Goal: Task Accomplishment & Management: Manage account settings

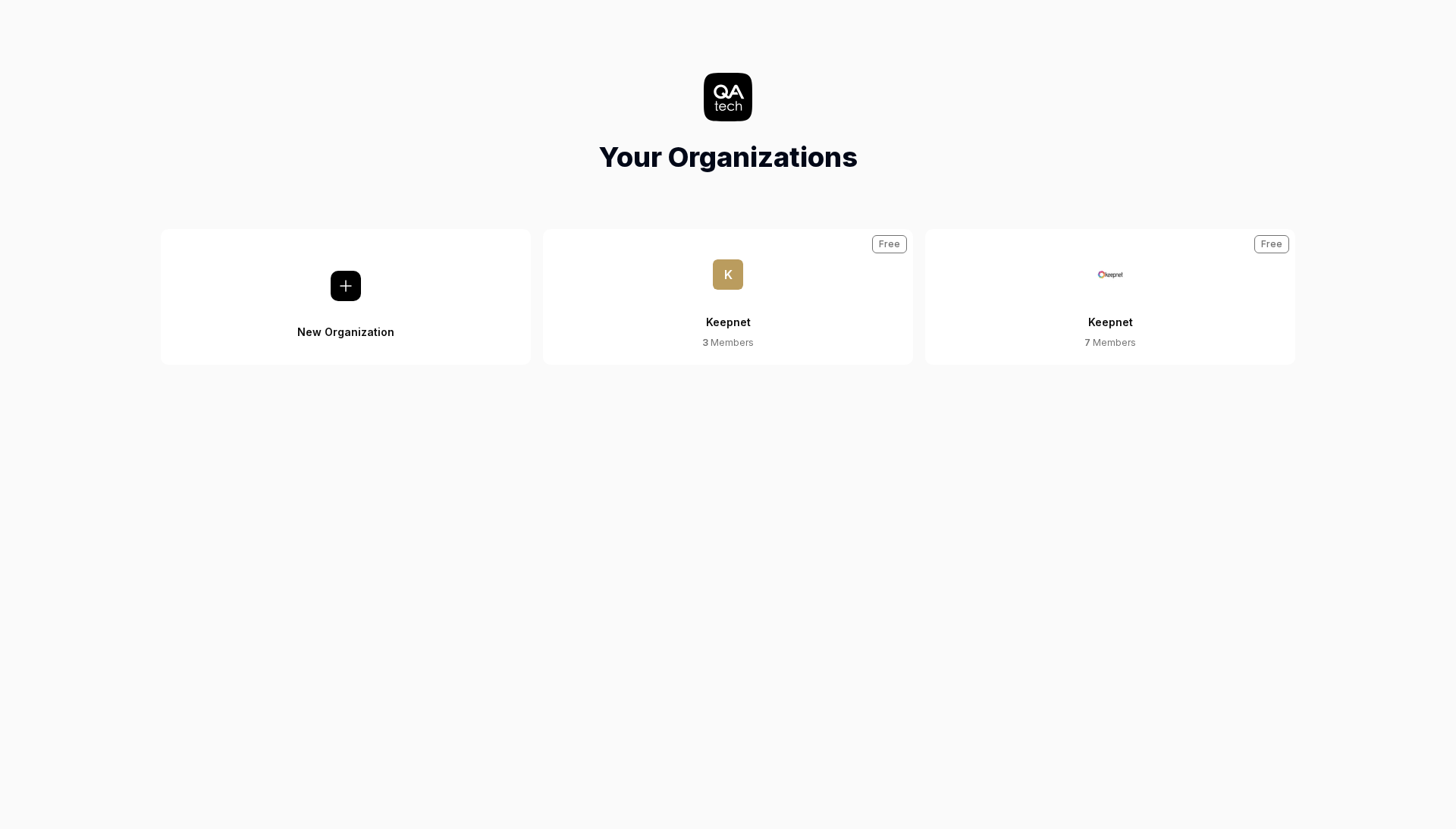
click at [1105, 347] on button "Keepnet 7 Members Free" at bounding box center [1110, 296] width 370 height 136
click at [1105, 322] on div "Keepnet" at bounding box center [1110, 312] width 45 height 46
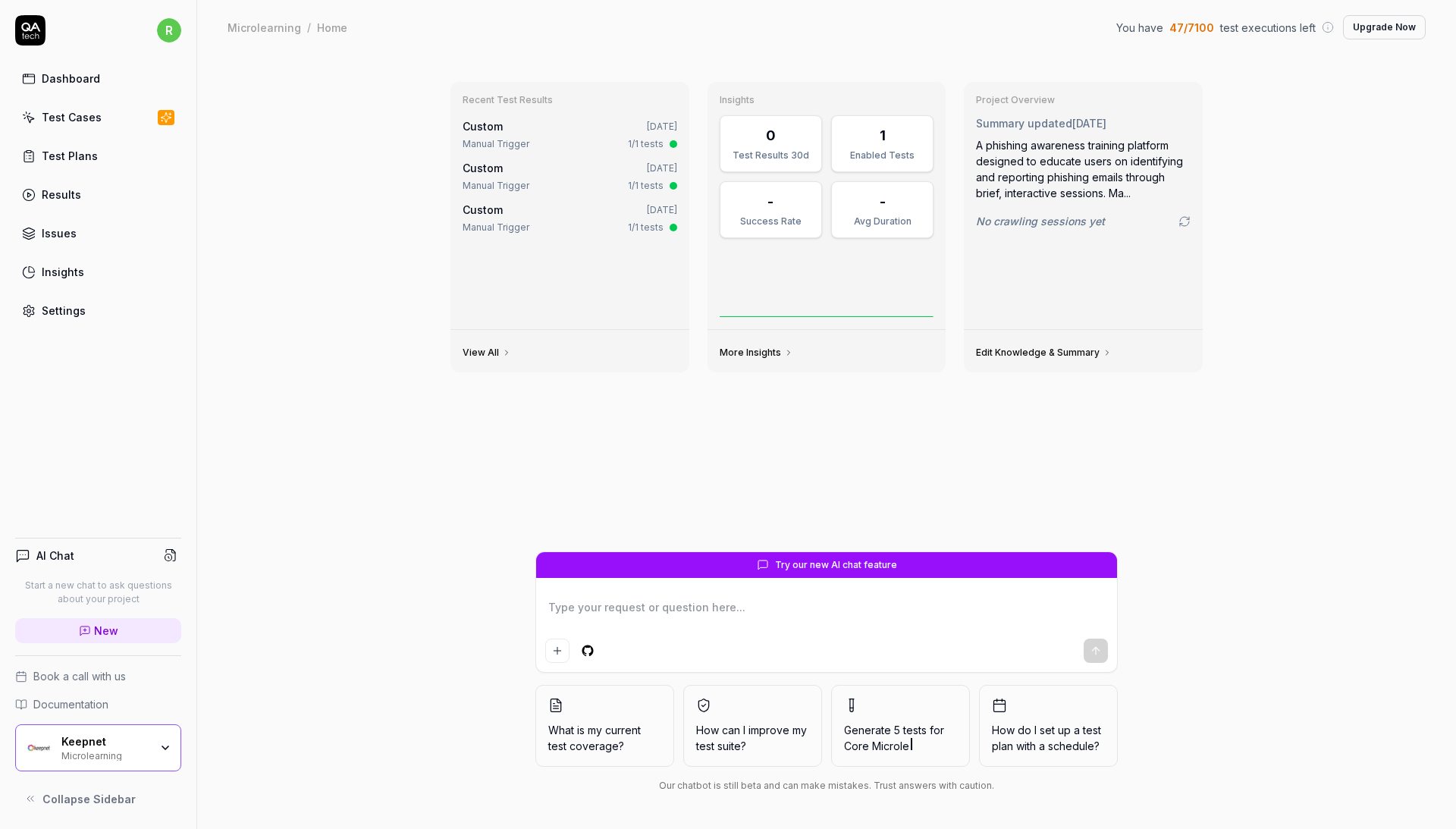
click at [158, 747] on div "Keepnet Microlearning" at bounding box center [109, 748] width 97 height 26
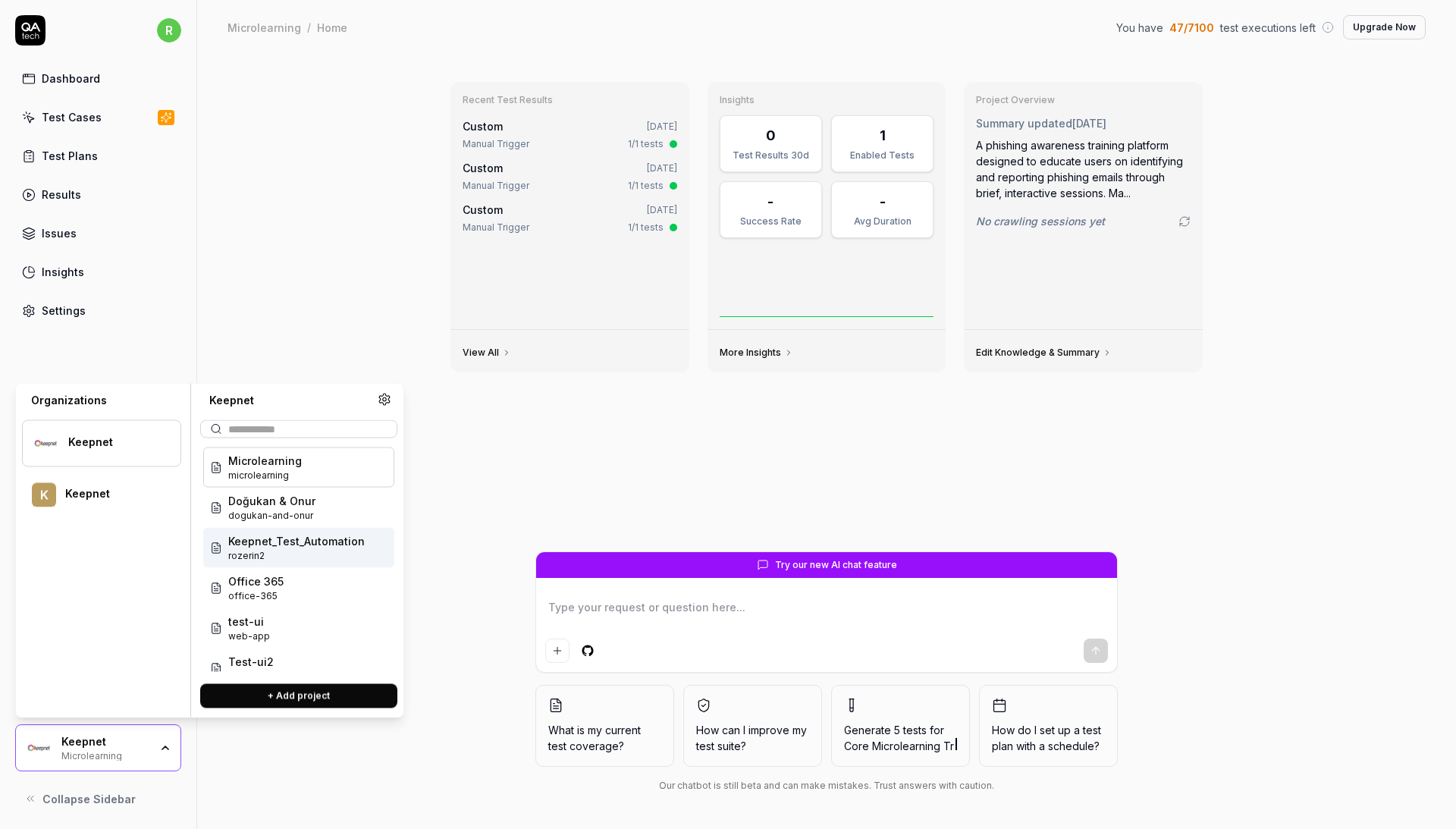
click at [291, 547] on span "Keepnet_Test_Automation" at bounding box center [297, 540] width 137 height 15
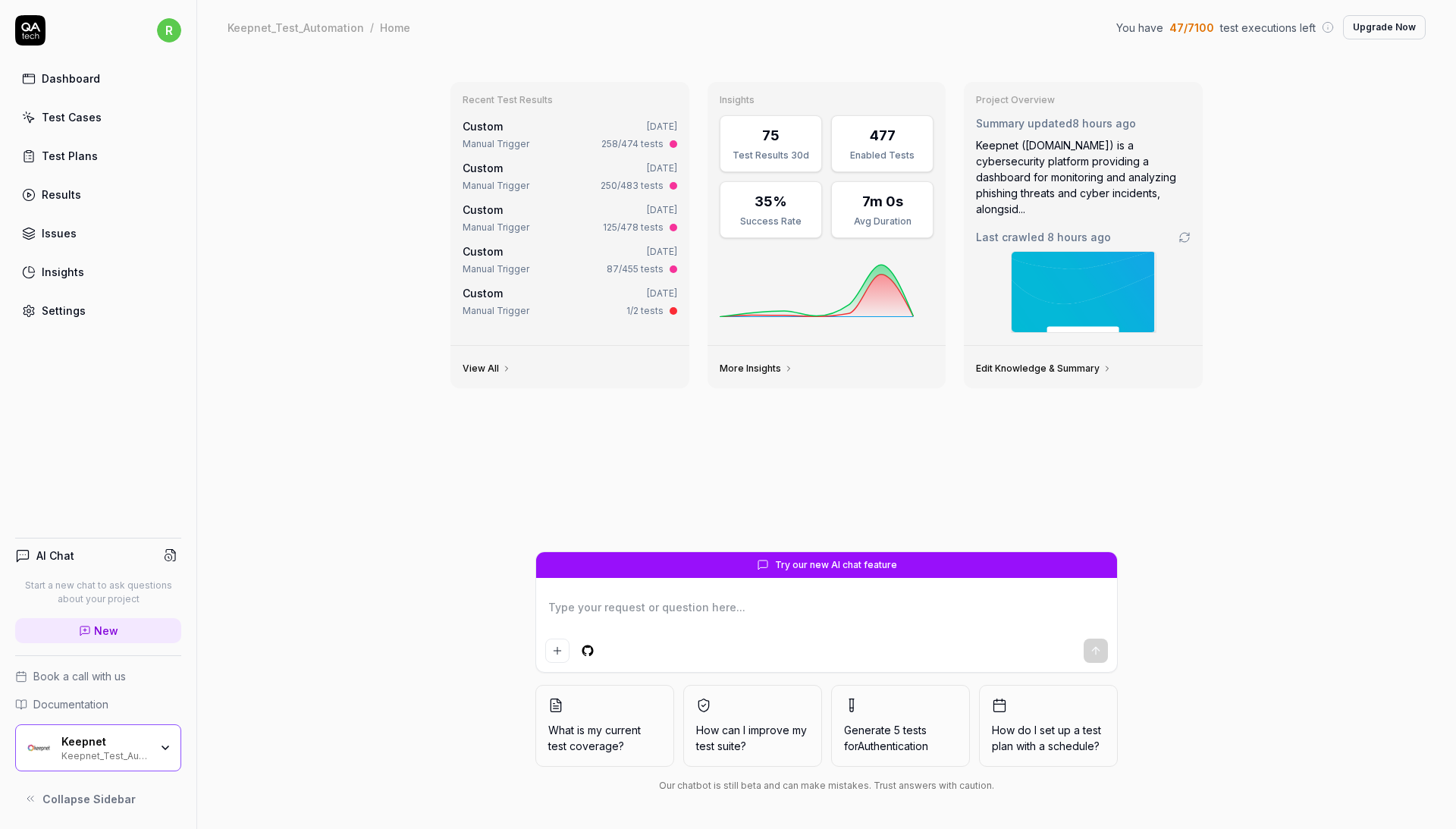
click at [127, 316] on link "Settings" at bounding box center [98, 311] width 166 height 29
type textarea "*"
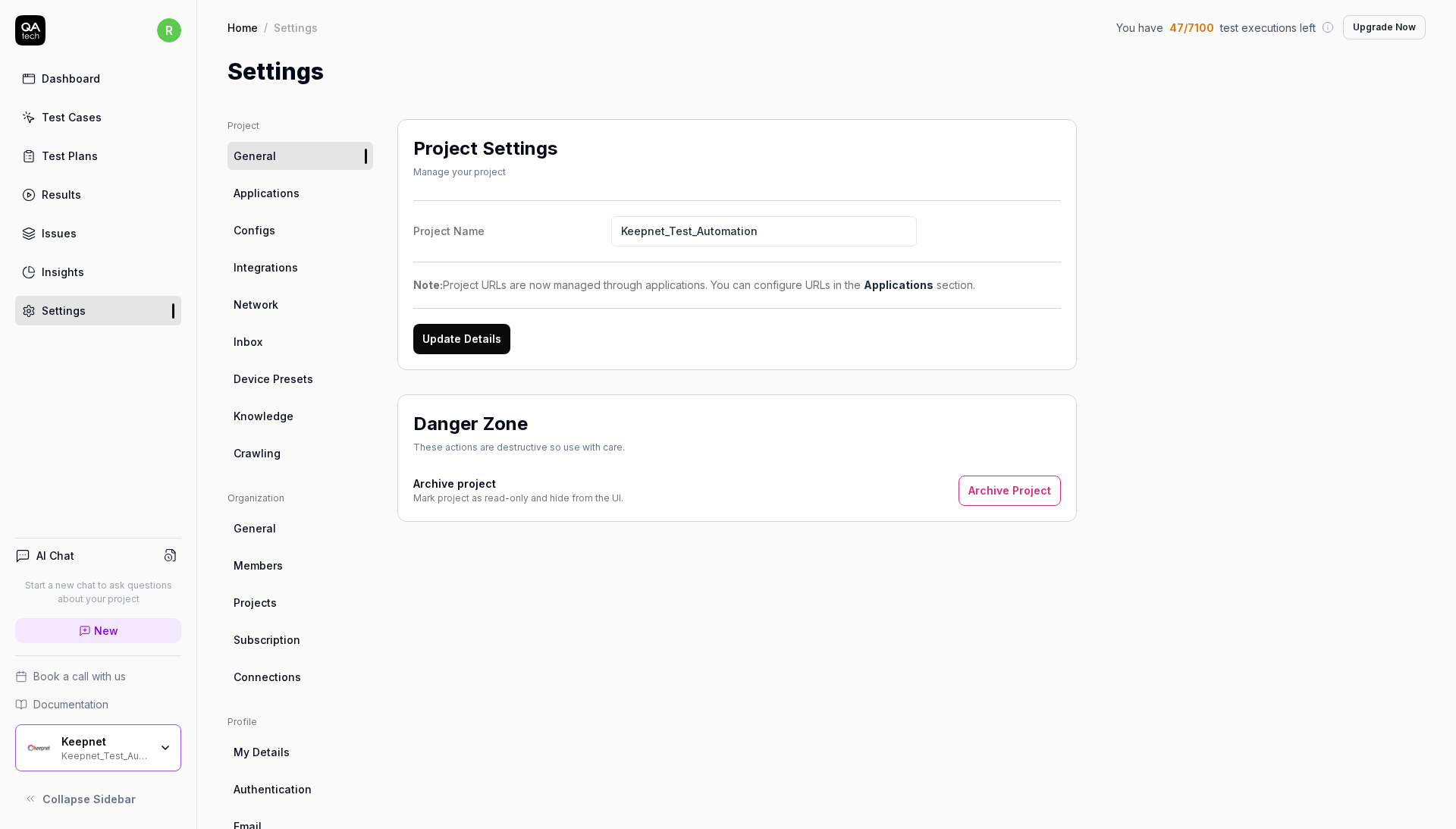
click at [295, 253] on link "Integrations" at bounding box center [300, 267] width 146 height 28
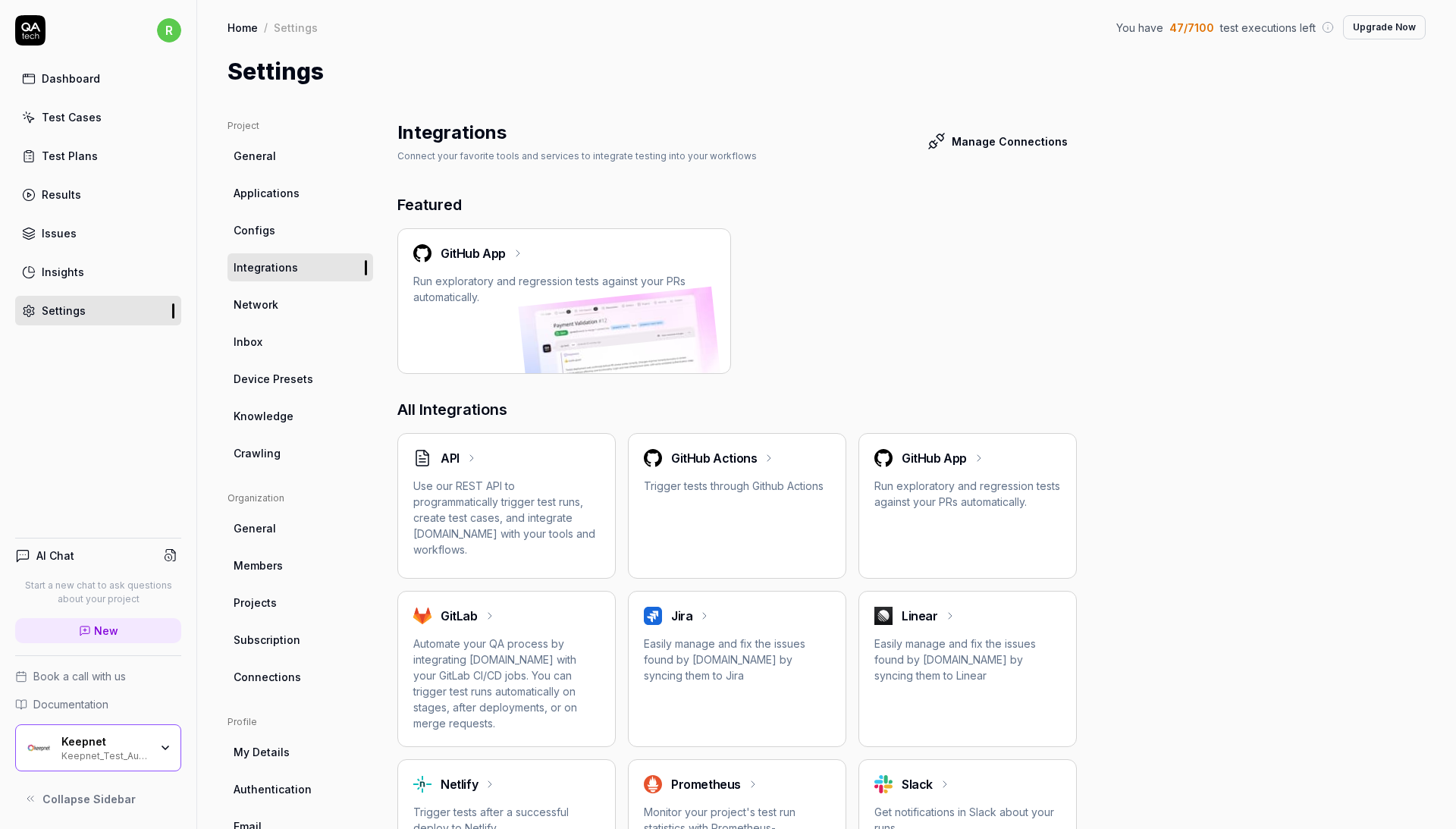
click at [265, 226] on span "Configs" at bounding box center [254, 230] width 42 height 15
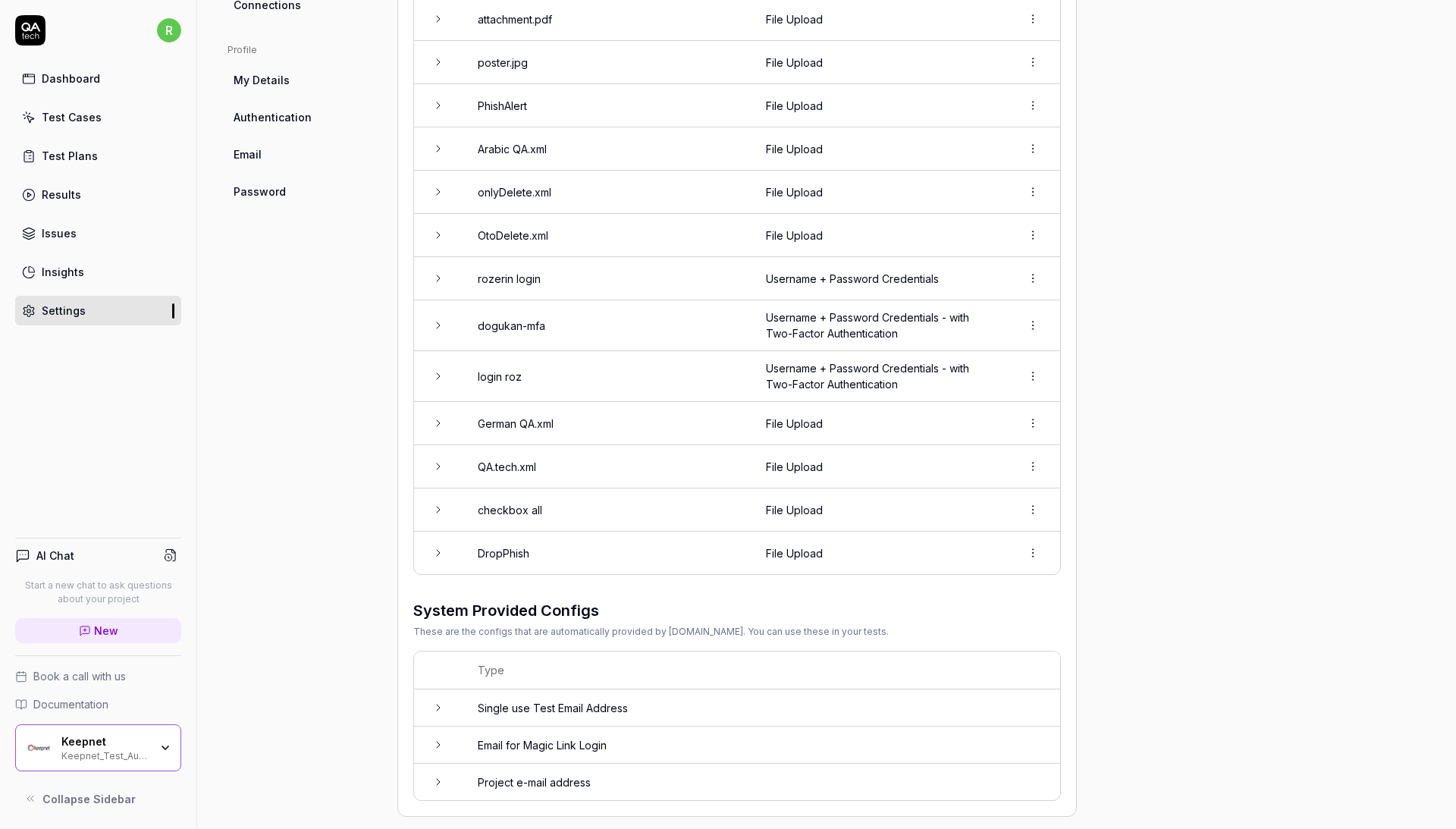
scroll to position [650, 0]
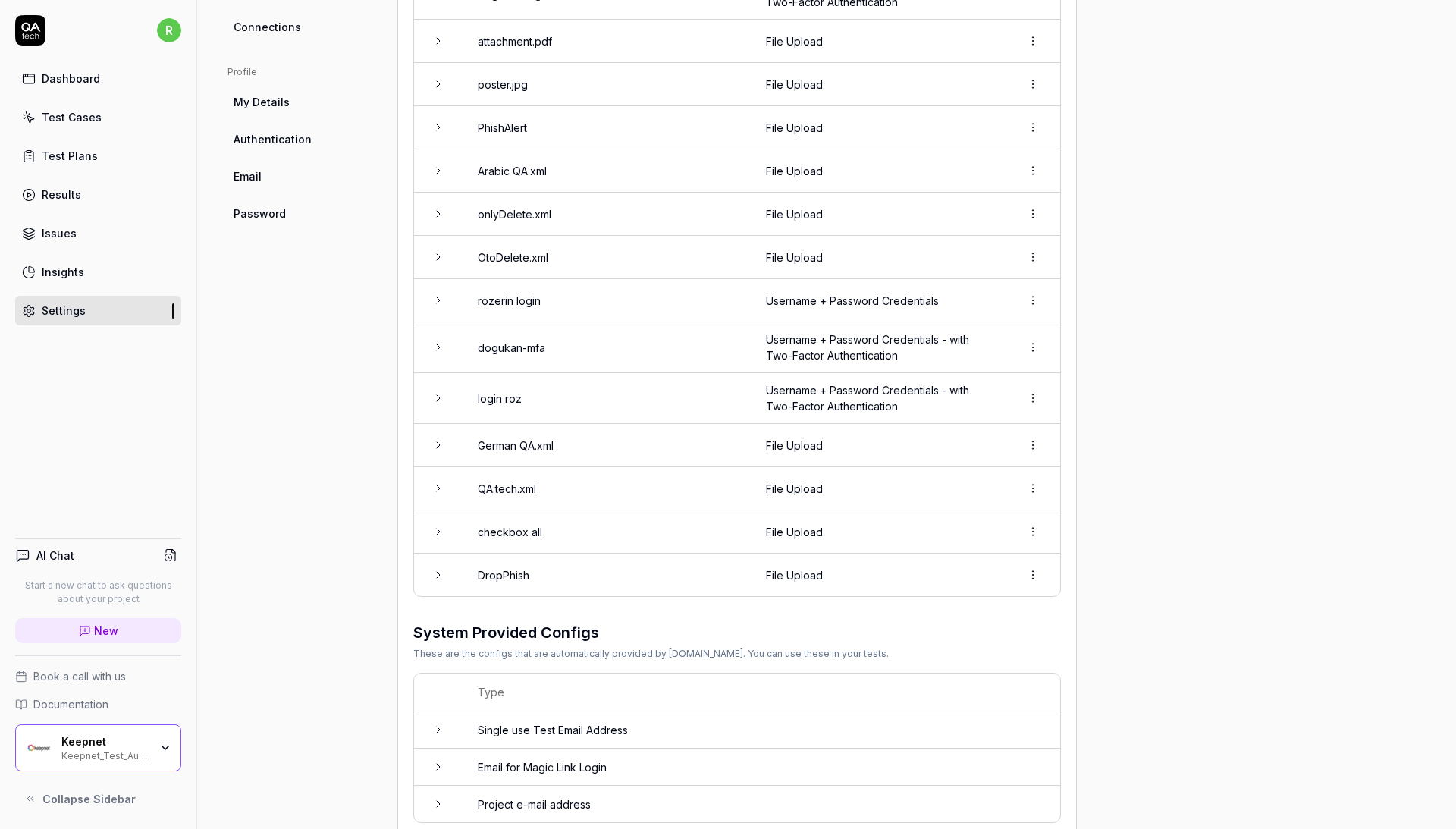
click at [799, 387] on td "Username + Password Credentials - with Two-Factor Authentication" at bounding box center [878, 399] width 255 height 51
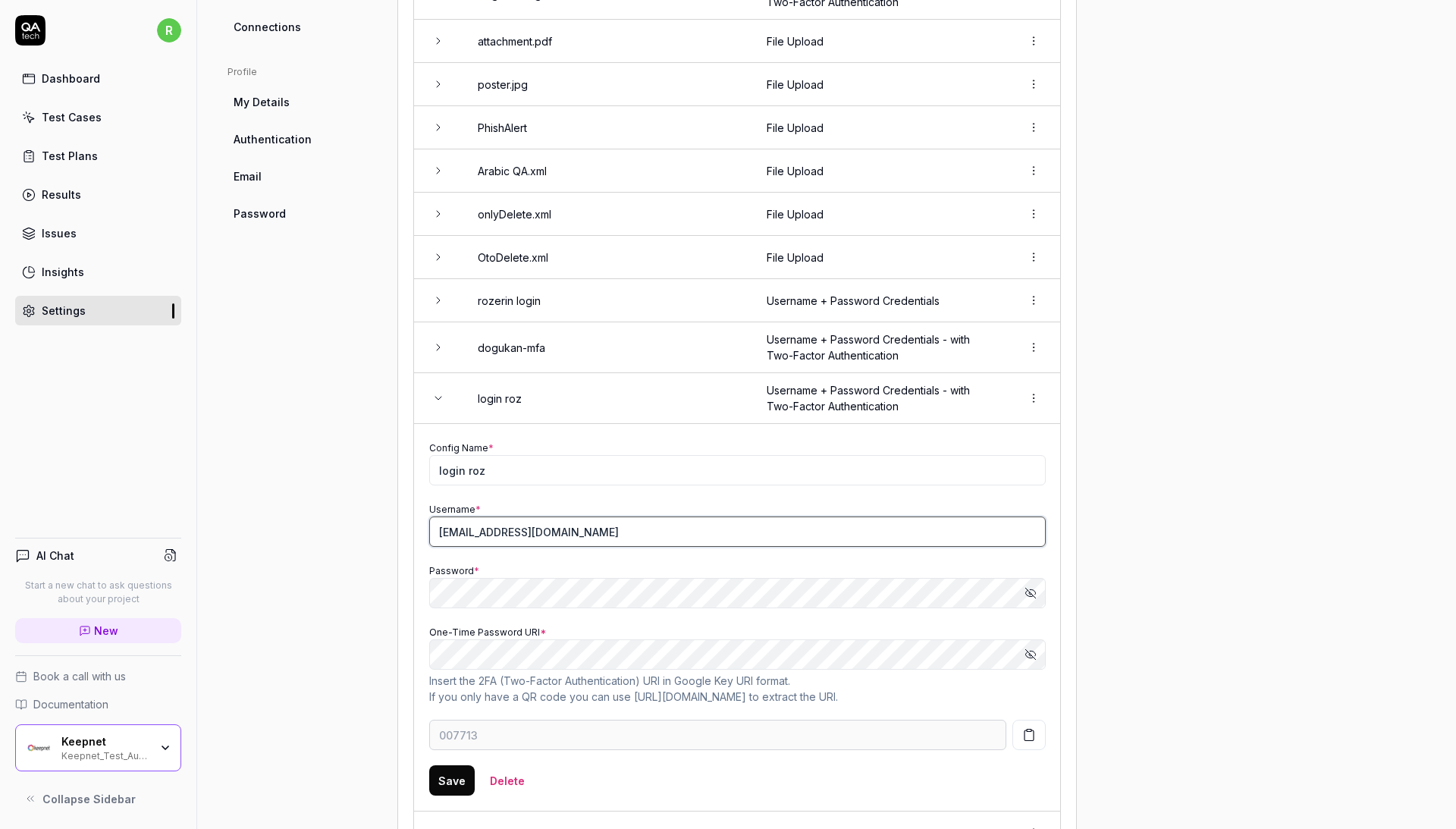
drag, startPoint x: 619, startPoint y: 520, endPoint x: 390, endPoint y: 517, distance: 229.0
click at [390, 517] on div "Project General Applications Configs Integrations Network Inbox Device Presets …" at bounding box center [827, 347] width 1198 height 1757
click at [1034, 578] on button "Show password" at bounding box center [1030, 593] width 30 height 30
click at [1027, 649] on icon "button" at bounding box center [1030, 654] width 12 height 12
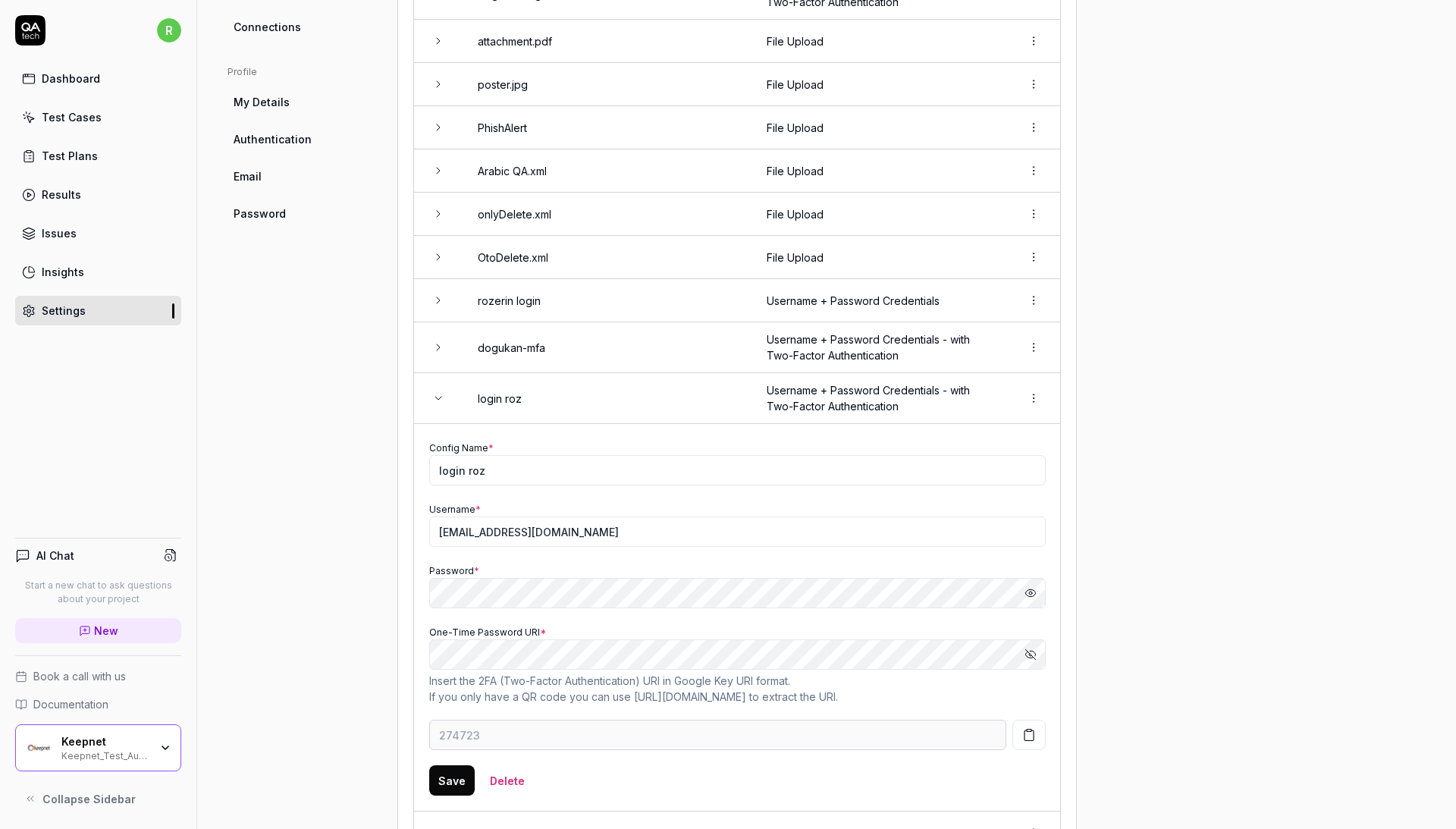
click at [1028, 644] on button "Show password" at bounding box center [1030, 654] width 30 height 30
type input "040361"
